Goal: Information Seeking & Learning: Understand process/instructions

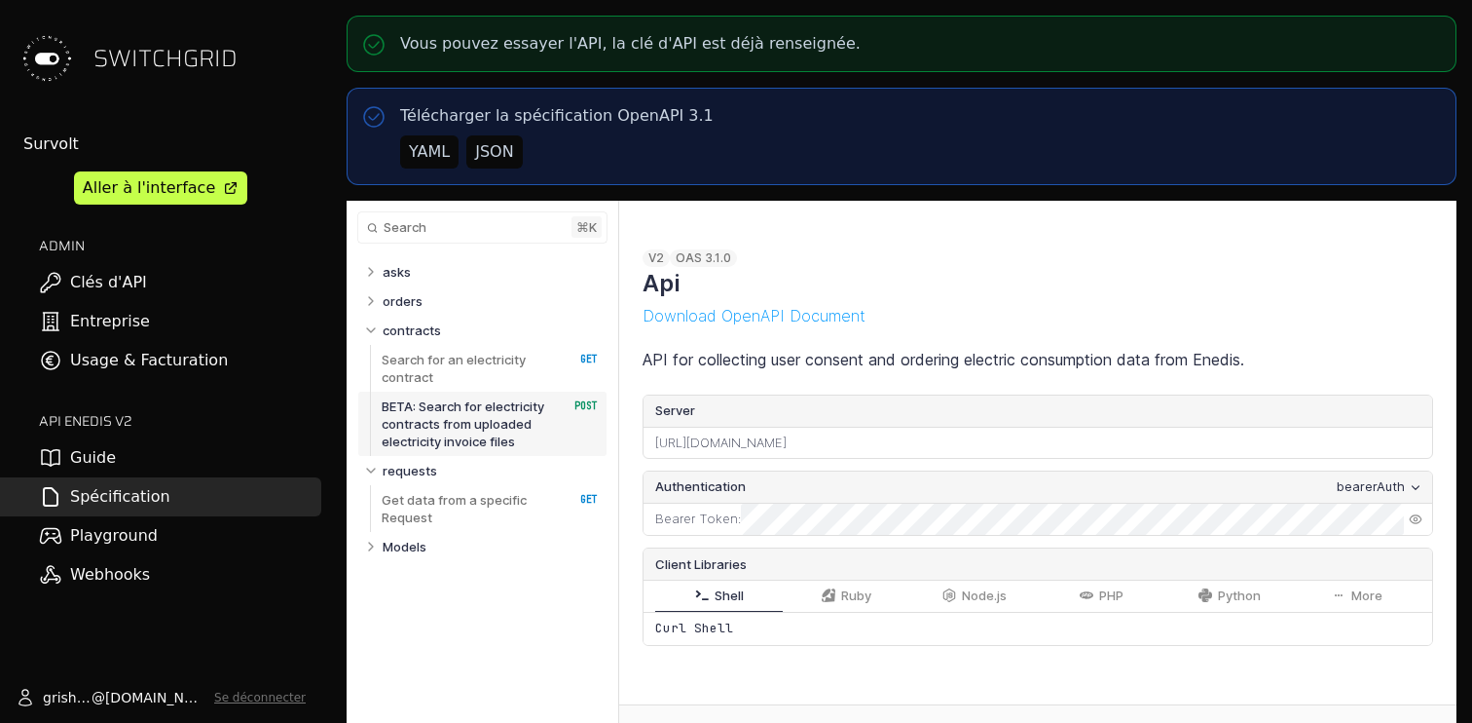
select select "**********"
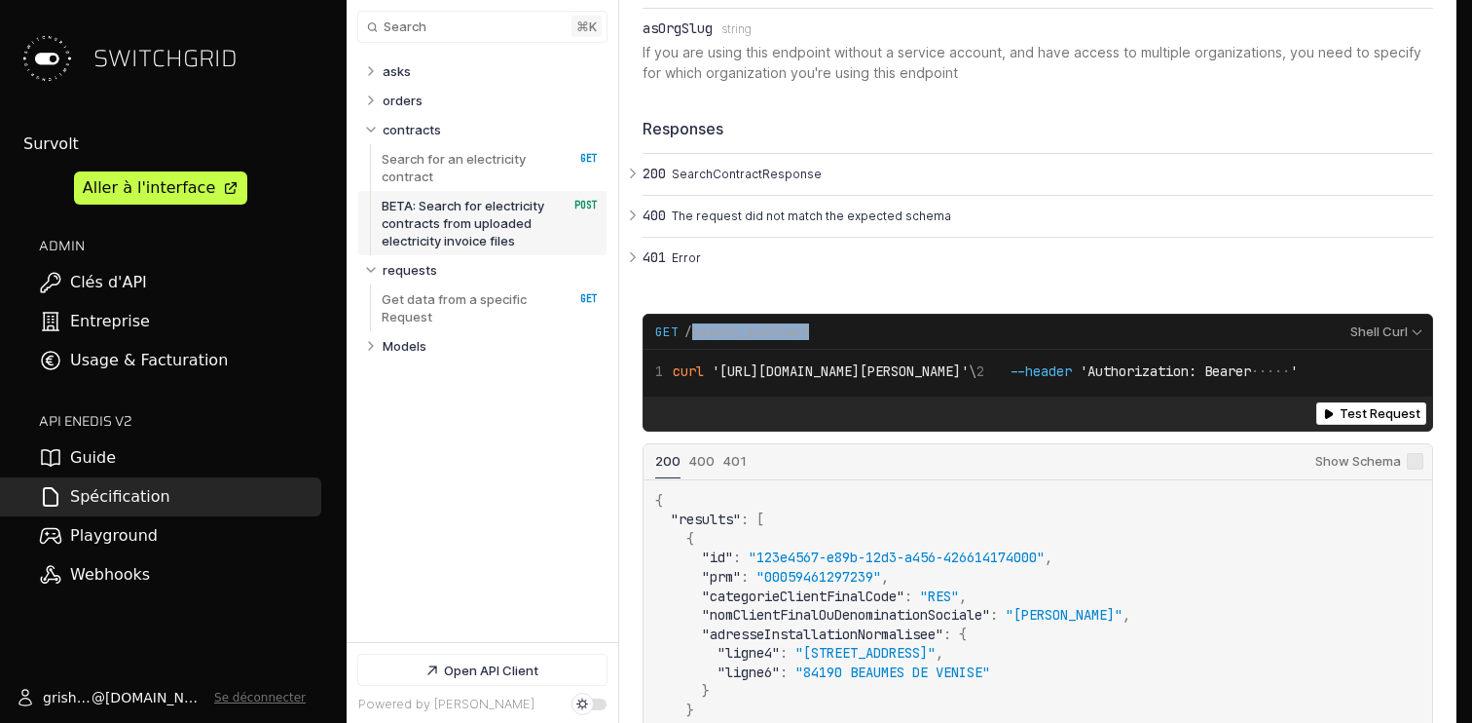
drag, startPoint x: 688, startPoint y: 308, endPoint x: 805, endPoint y: 308, distance: 117.8
click at [805, 323] on div "Request Example for GET /search_contract" at bounding box center [997, 332] width 684 height 18
copy span "search_contract"
click at [929, 362] on span "'[URL][DOMAIN_NAME][PERSON_NAME]'" at bounding box center [840, 371] width 257 height 18
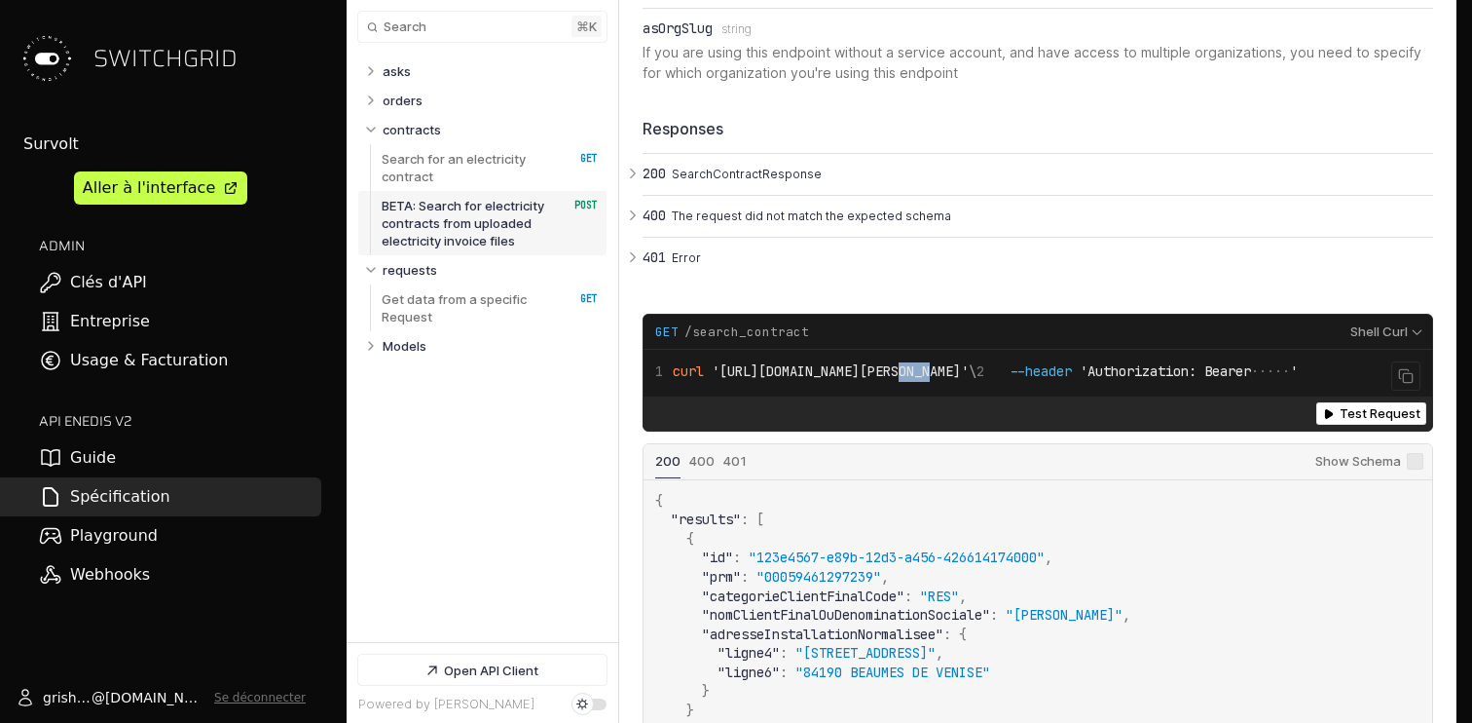
click at [929, 362] on span "'[URL][DOMAIN_NAME][PERSON_NAME]'" at bounding box center [840, 371] width 257 height 18
click at [915, 405] on div "Test Request (get /search_contract)" at bounding box center [1038, 413] width 789 height 34
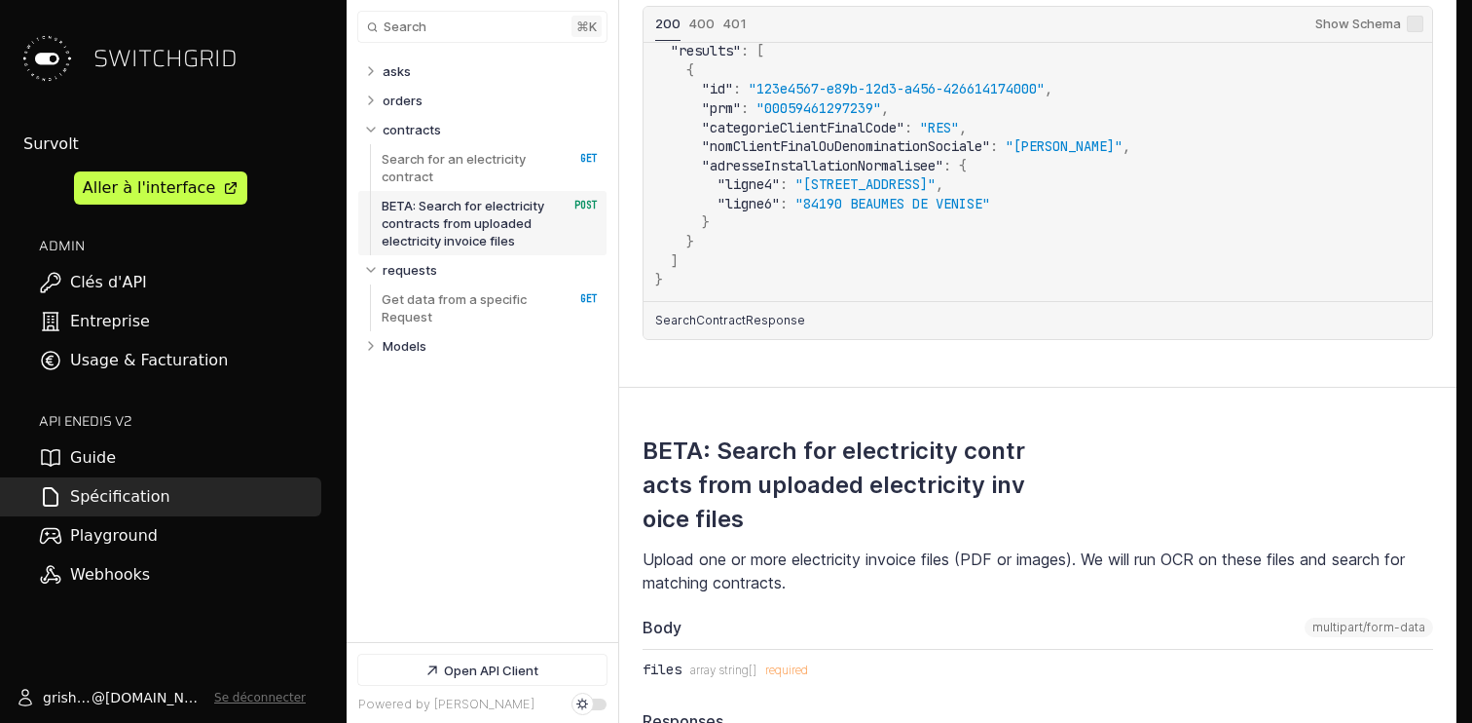
scroll to position [2453, 0]
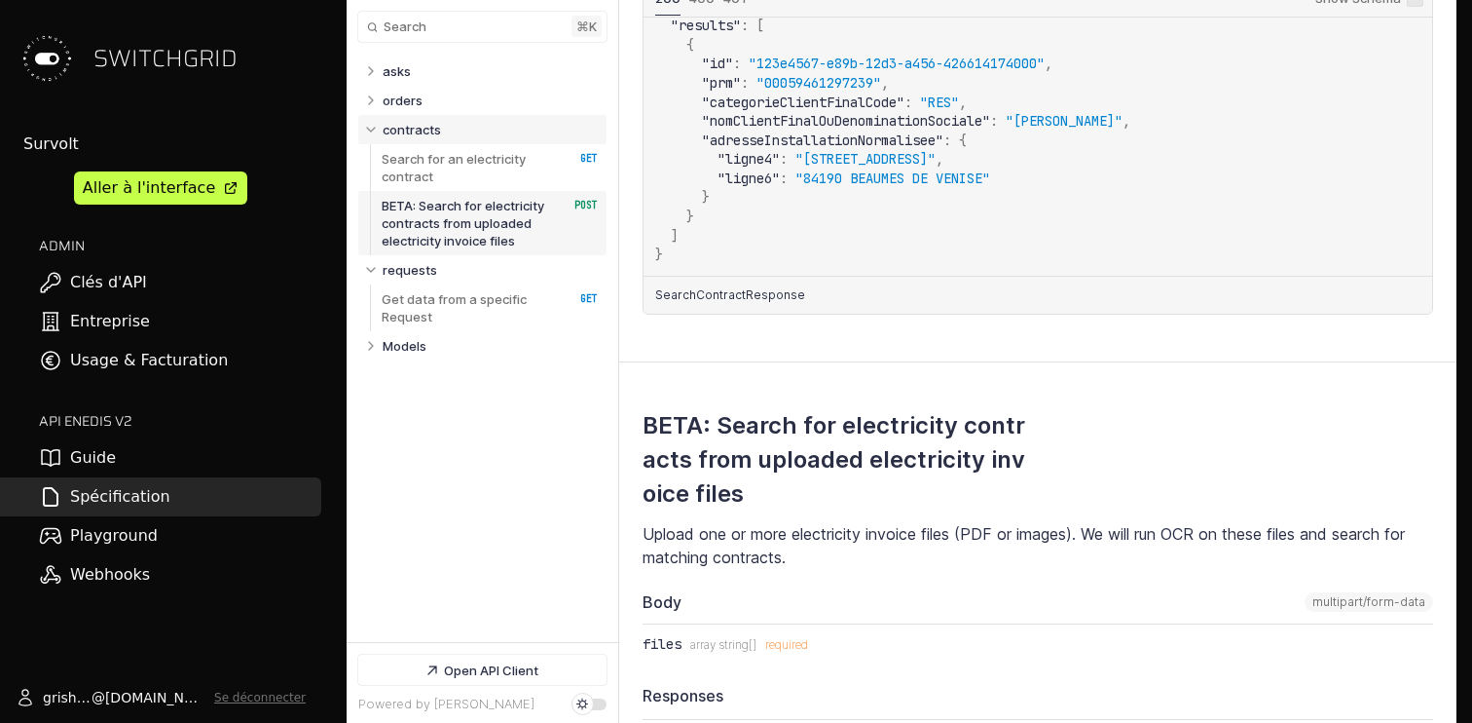
click at [390, 130] on p "contracts" at bounding box center [412, 130] width 58 height 18
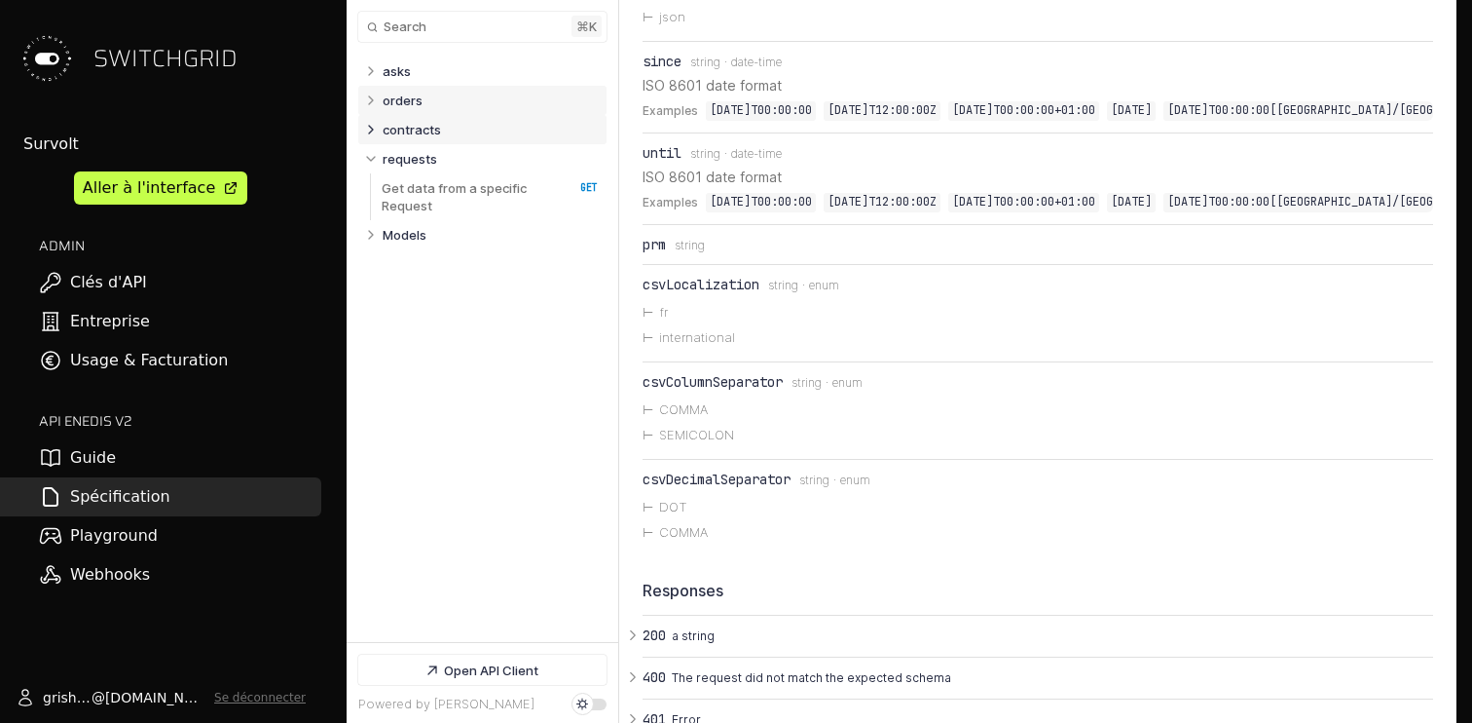
click at [399, 93] on p "orders" at bounding box center [403, 101] width 40 height 18
select select "**********"
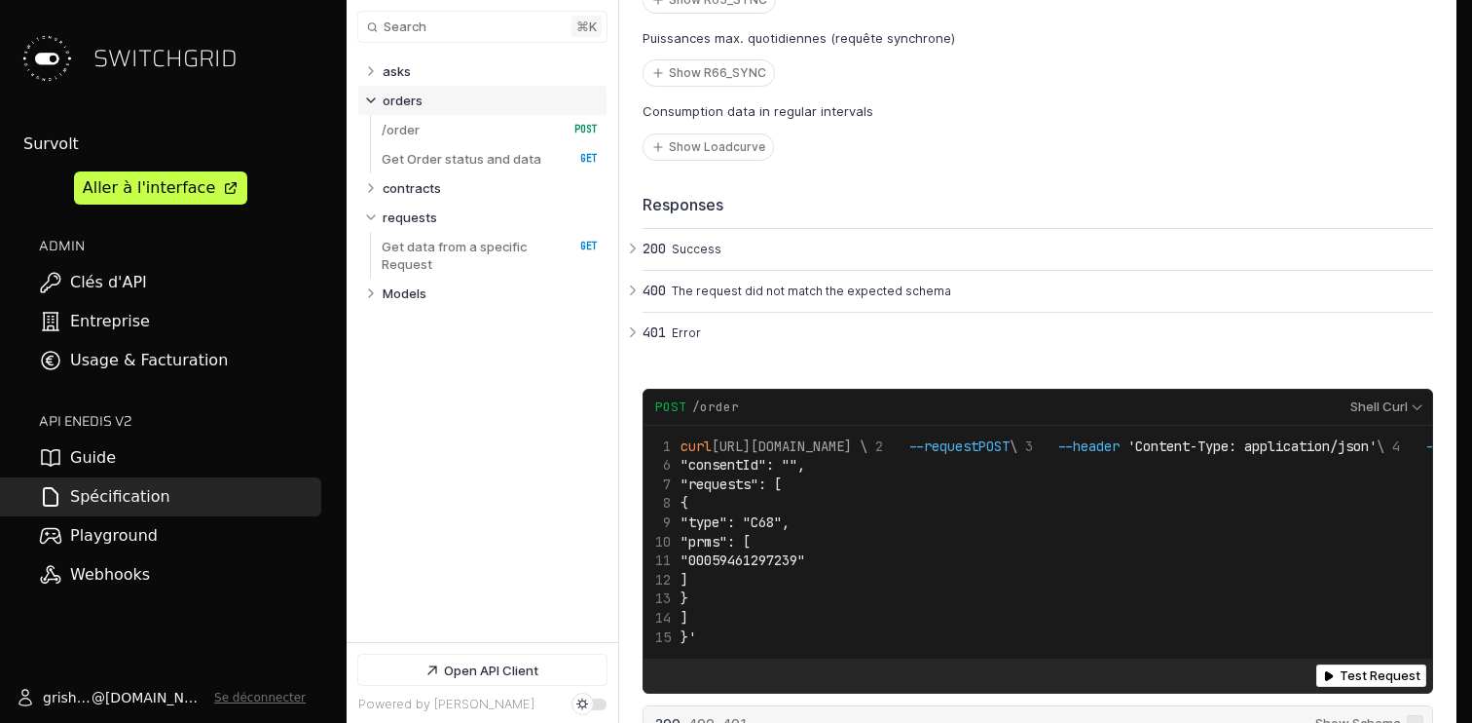
click at [406, 97] on p "orders" at bounding box center [403, 101] width 40 height 18
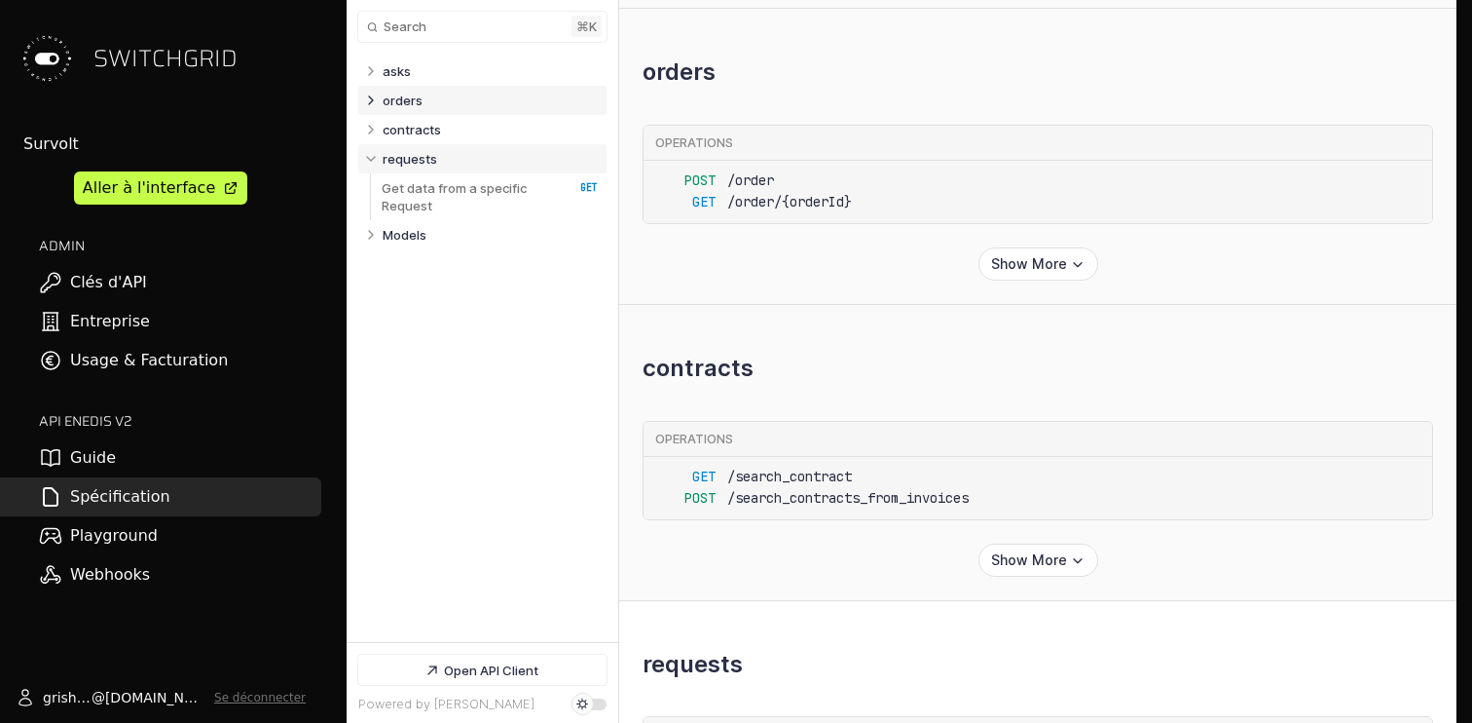
click at [421, 164] on p "requests" at bounding box center [410, 159] width 55 height 18
click at [417, 75] on link "asks" at bounding box center [491, 70] width 216 height 29
select select "**********"
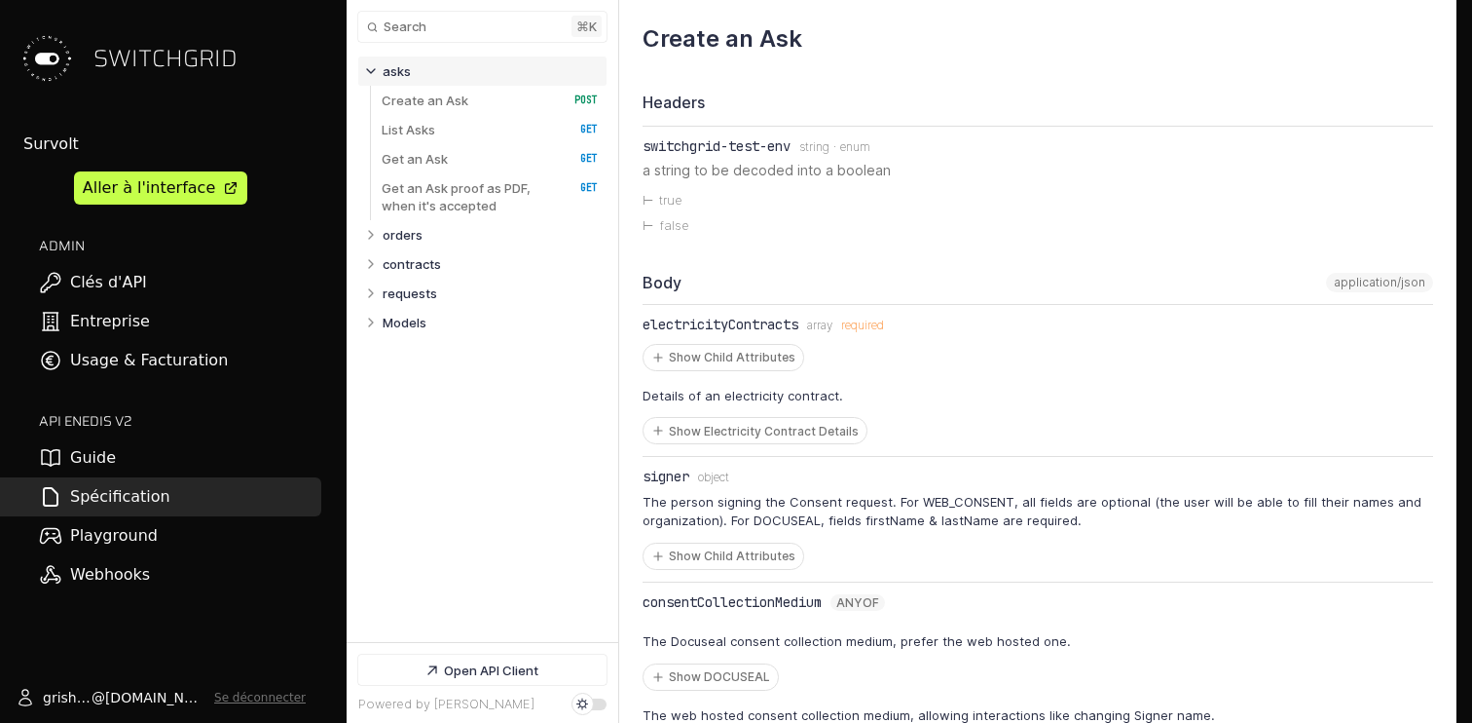
select select "**********"
click at [437, 106] on p "Create an Ask" at bounding box center [425, 101] width 87 height 18
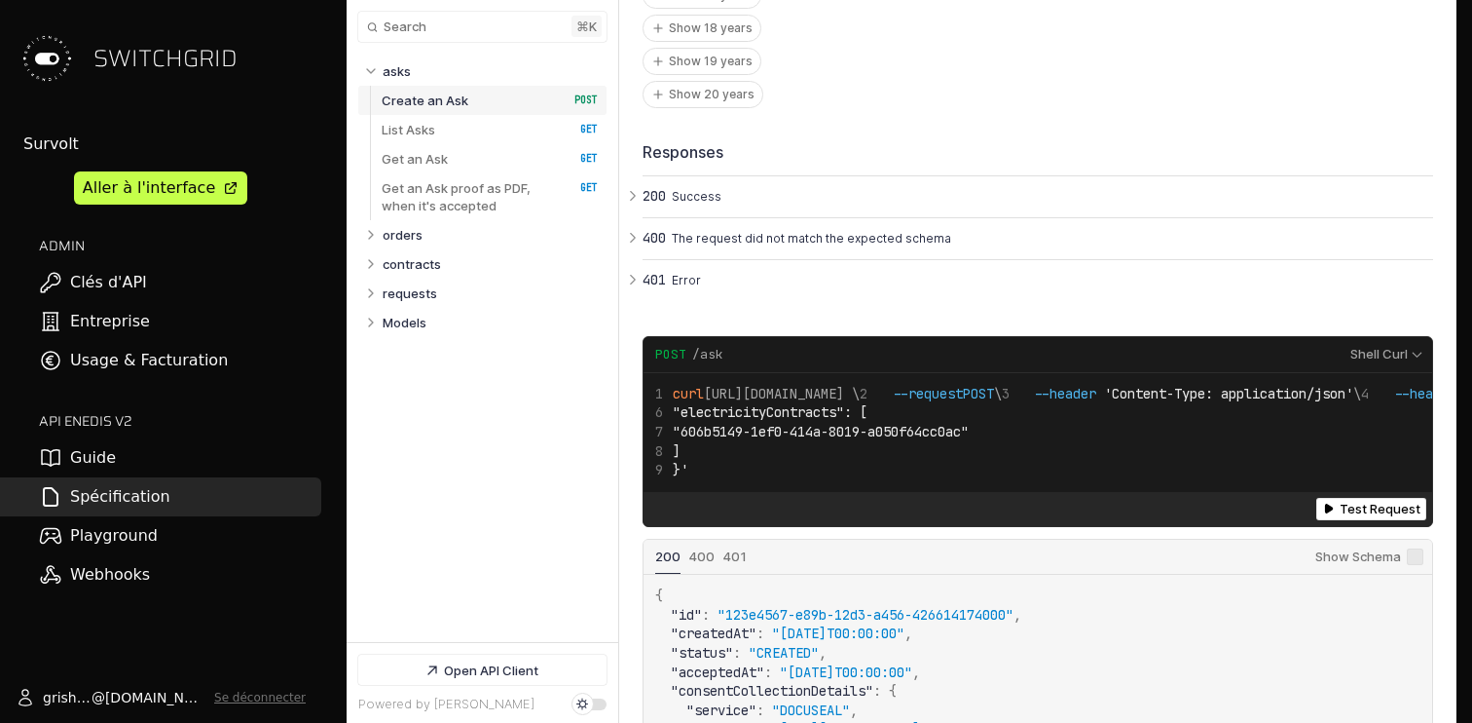
scroll to position [3404, 0]
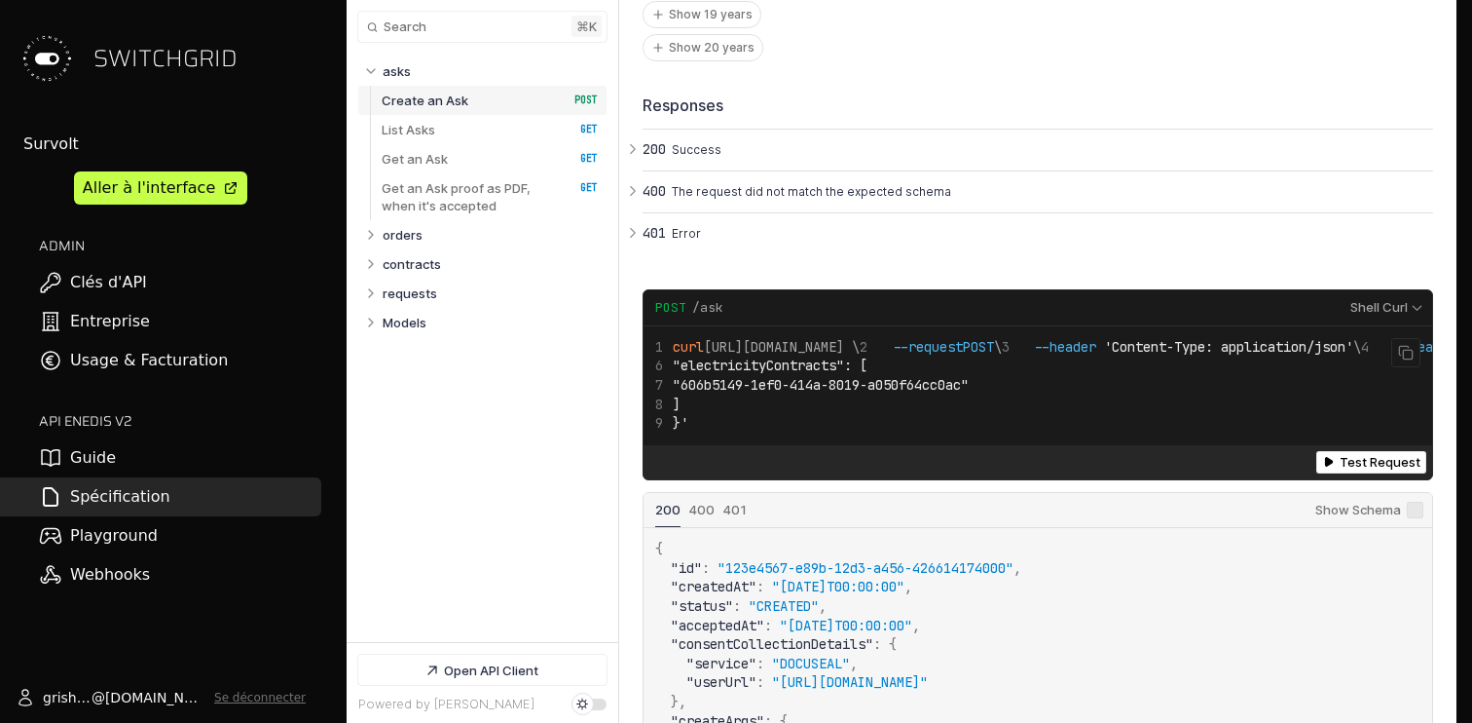
click at [860, 338] on span "curl [URL][DOMAIN_NAME] \" at bounding box center [757, 347] width 204 height 18
click at [938, 425] on code "curl [URL][DOMAIN_NAME] \ --request POST \ --header 'Content-Type: application/…" at bounding box center [1224, 385] width 1138 height 95
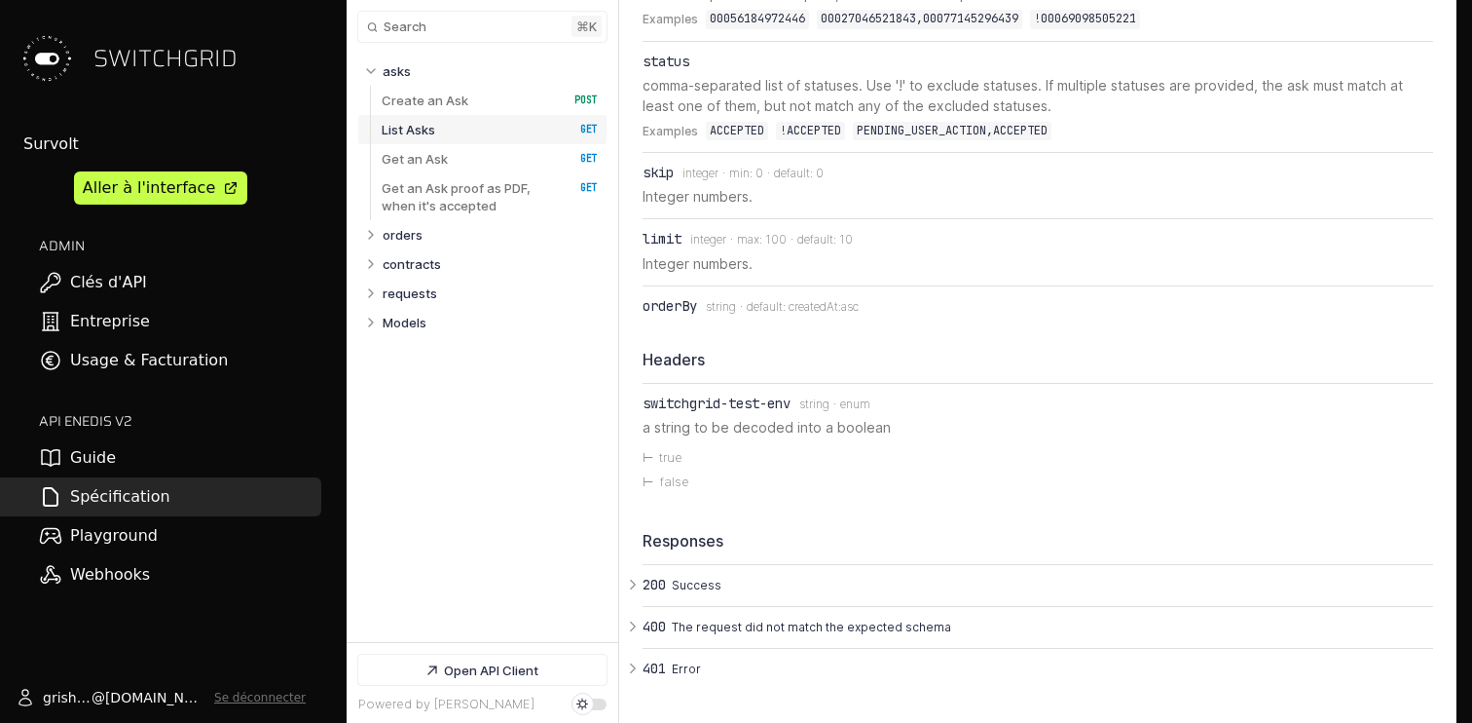
scroll to position [4432, 0]
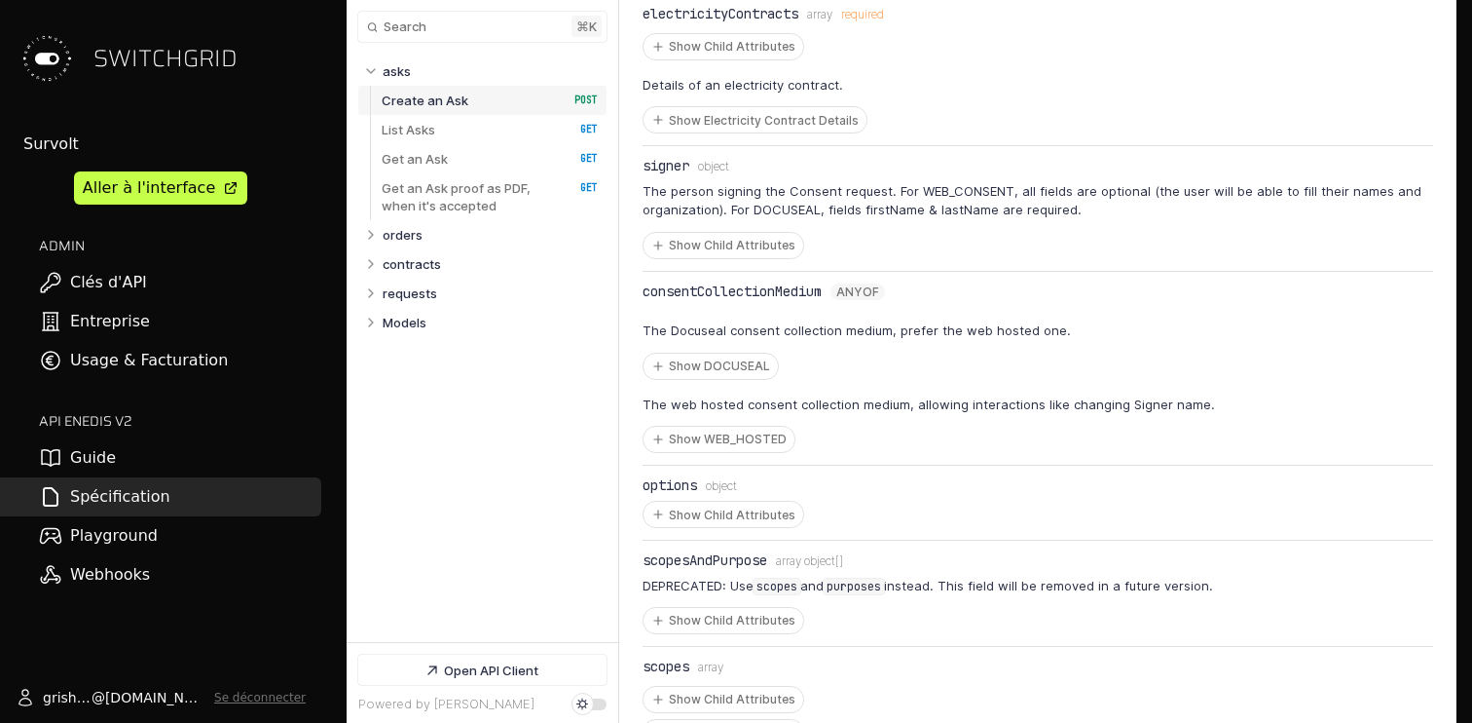
scroll to position [1364, 0]
